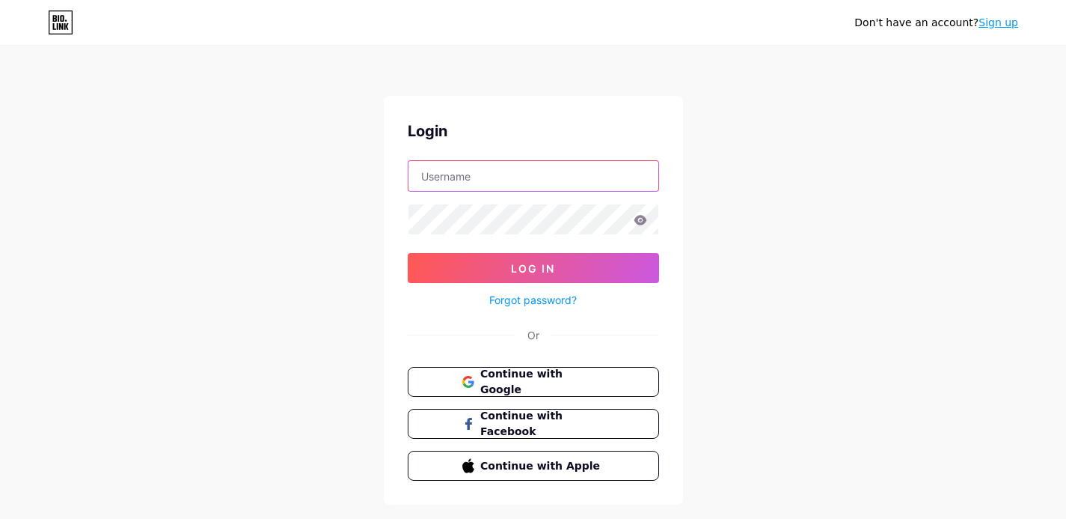
click at [474, 165] on input "text" at bounding box center [534, 176] width 250 height 30
type input "[EMAIL_ADDRESS][DOMAIN_NAME]"
click at [408, 253] on button "Log In" at bounding box center [533, 268] width 251 height 30
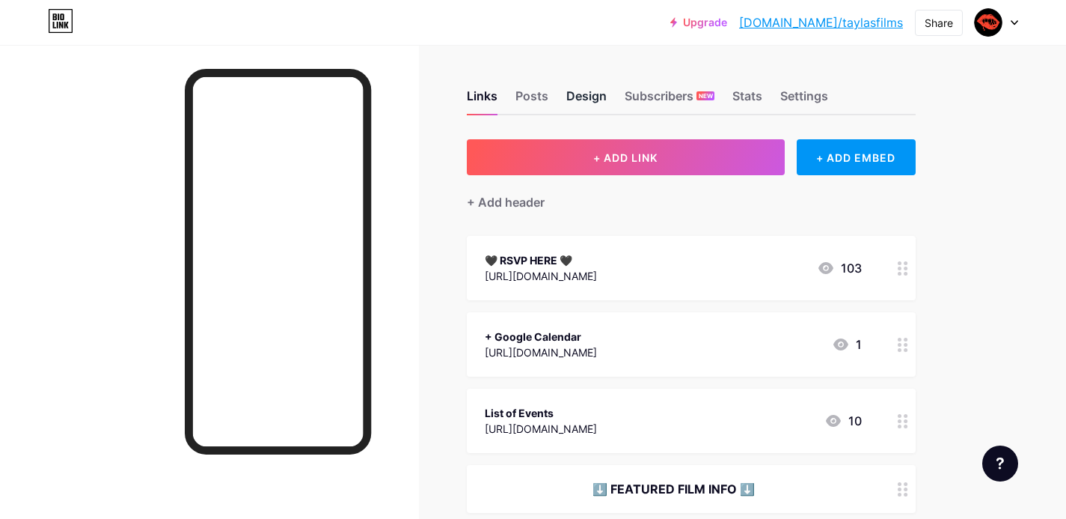
click at [601, 96] on div "Design" at bounding box center [586, 100] width 40 height 27
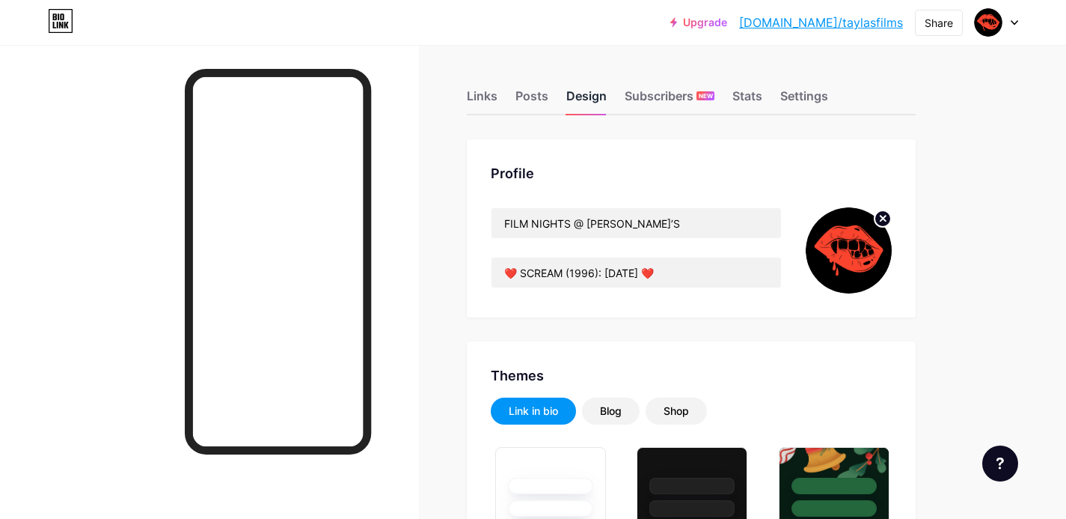
type input "#000000"
type input "#ffffff"
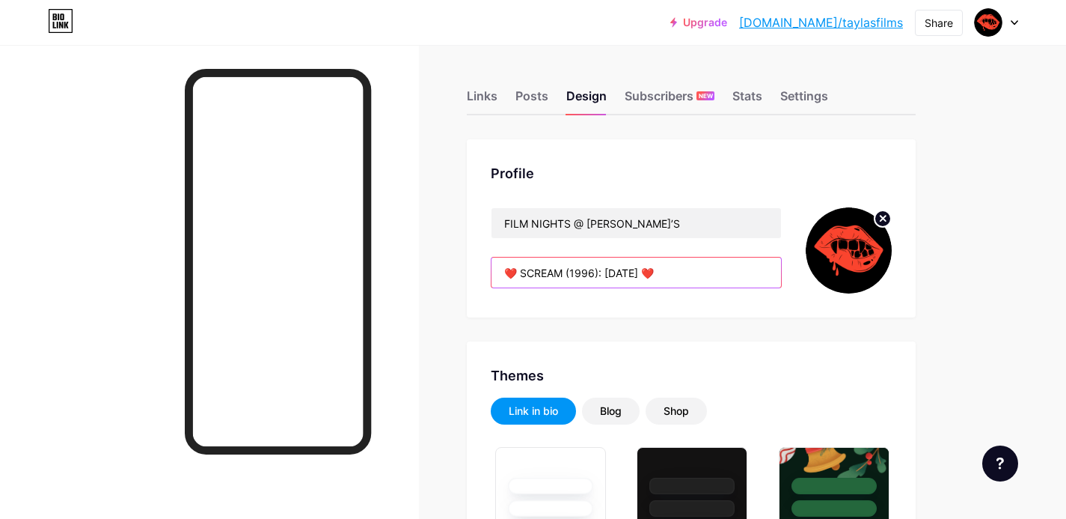
click at [526, 273] on input "❤️ SCREAM (1996): [DATE] ❤️" at bounding box center [637, 272] width 290 height 30
drag, startPoint x: 520, startPoint y: 266, endPoint x: 595, endPoint y: 275, distance: 75.4
click at [595, 275] on input "❤️ SCREAM (1996): [DATE] ❤️" at bounding box center [637, 272] width 290 height 30
paste input "NIGHTMARE ON [GEOGRAPHIC_DATA] (1984"
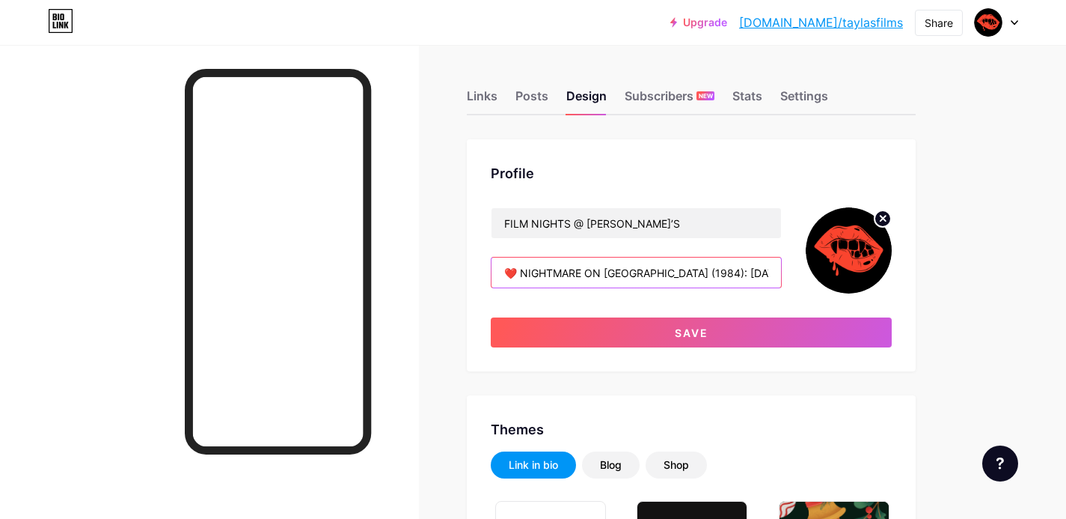
click at [716, 270] on input "❤️ NIGHTMARE ON [GEOGRAPHIC_DATA] (1984): [DATE] ❤️" at bounding box center [637, 272] width 290 height 30
drag, startPoint x: 761, startPoint y: 274, endPoint x: 748, endPoint y: 270, distance: 13.3
click at [748, 270] on input "❤️ NIGHTMARE ON [GEOGRAPHIC_DATA] (1984): [DATE] ❤️" at bounding box center [637, 272] width 290 height 30
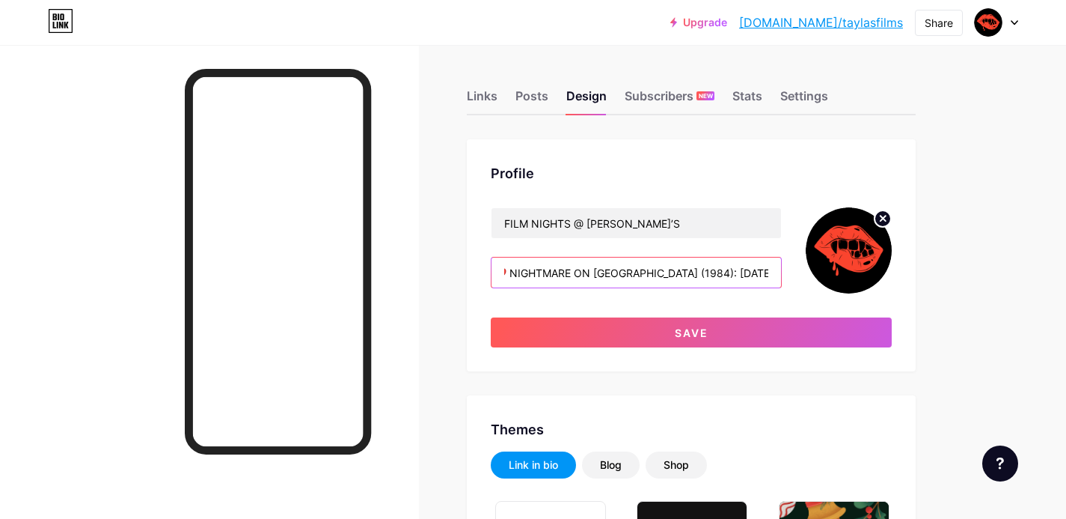
click at [748, 270] on input "❤️ NIGHTMARE ON [GEOGRAPHIC_DATA] (1984): [DATE] ❤️" at bounding box center [637, 272] width 290 height 30
type input "❤️ NIGHTMARE ON [GEOGRAPHIC_DATA] (1984): [DATE] ❤️"
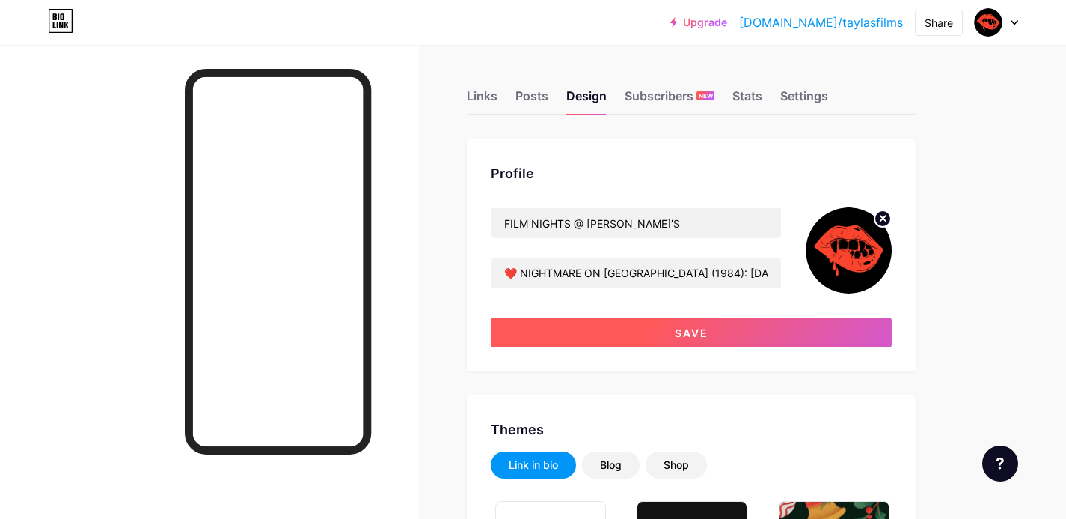
click at [710, 337] on button "Save" at bounding box center [691, 332] width 401 height 30
type input "#000000"
type input "#ffffff"
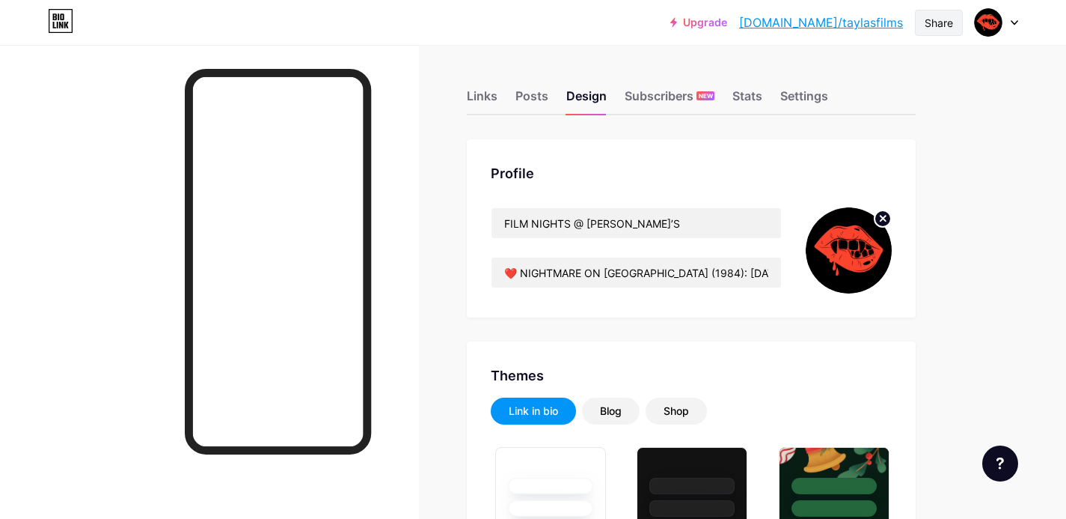
click at [923, 24] on div "Share" at bounding box center [939, 23] width 48 height 26
click at [789, 68] on div "Copy link" at bounding box center [814, 77] width 55 height 18
